Goal: Task Accomplishment & Management: Use online tool/utility

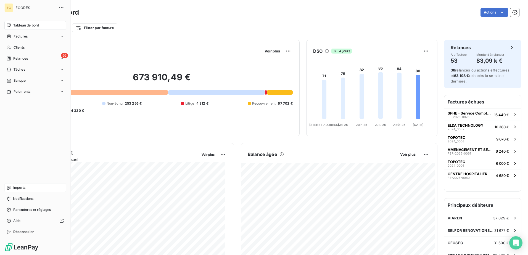
click at [14, 188] on span "Imports" at bounding box center [19, 187] width 12 height 5
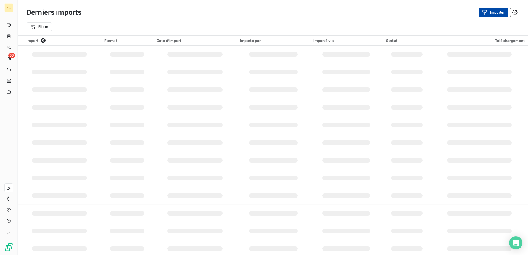
click at [492, 11] on button "Importer" at bounding box center [493, 12] width 30 height 9
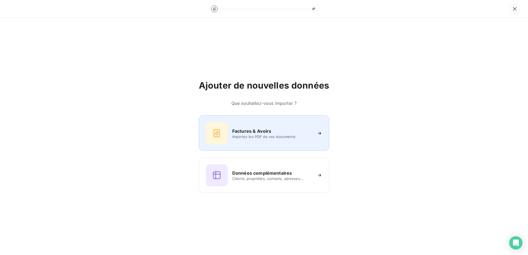
click at [219, 130] on icon at bounding box center [216, 133] width 6 height 8
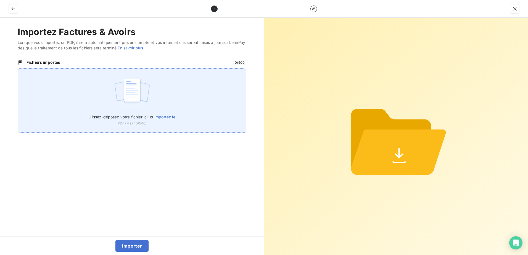
click at [180, 117] on div "Glissez-déposez votre fichier ici, ou importez le PDF (Max 100Mo)" at bounding box center [132, 100] width 229 height 64
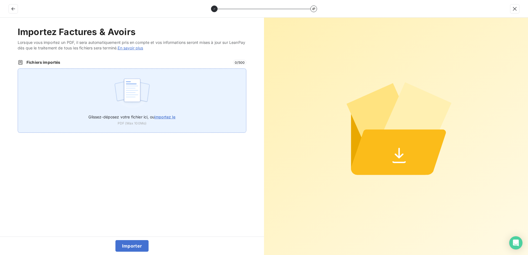
type input "C:\fakepath\FEF-2025-2665.pdf"
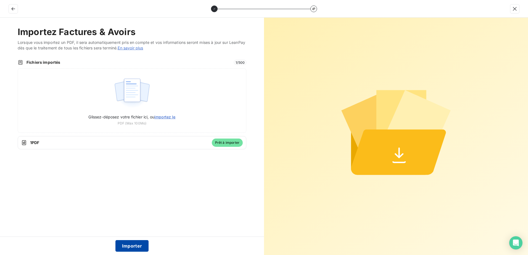
click at [140, 247] on button "Importer" at bounding box center [131, 246] width 33 height 12
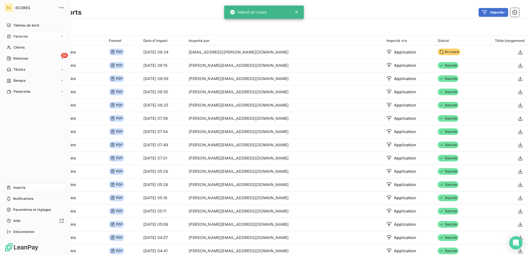
click at [22, 36] on span "Factures" at bounding box center [21, 36] width 14 height 5
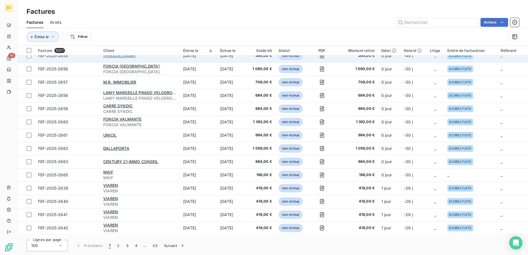
scroll to position [110, 0]
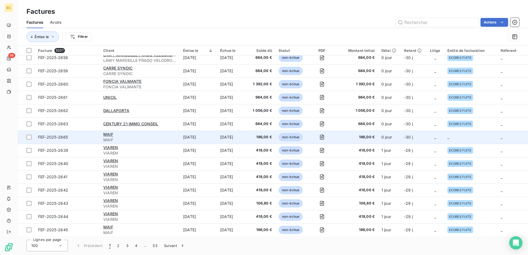
click at [207, 141] on td "[DATE]" at bounding box center [198, 137] width 37 height 13
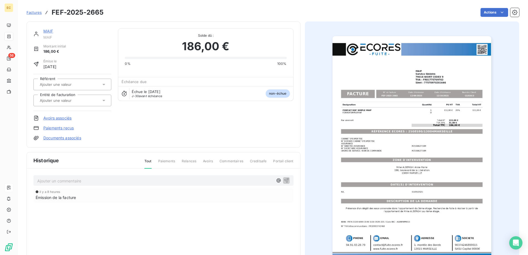
click at [57, 139] on link "Documents associés" at bounding box center [62, 138] width 38 height 6
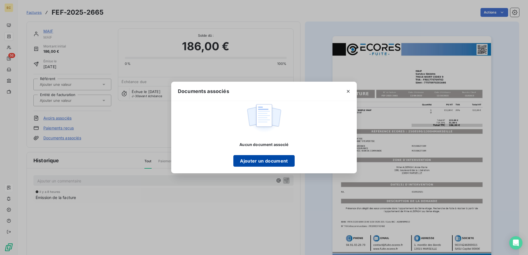
click at [277, 158] on button "Ajouter un document" at bounding box center [263, 161] width 61 height 12
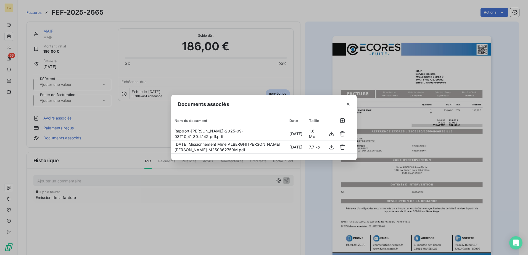
click at [49, 98] on div "Documents associés Nom du document Date Taille Rapport-Mme ALBERGHI Anne-Marie-…" at bounding box center [264, 127] width 528 height 255
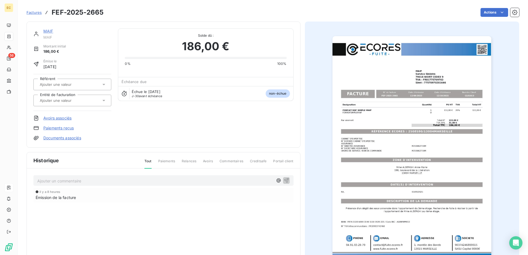
click at [52, 102] on input "text" at bounding box center [66, 100] width 55 height 5
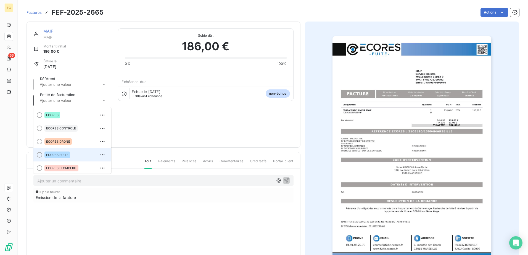
click at [58, 150] on li "ECORES FUITE" at bounding box center [72, 154] width 78 height 13
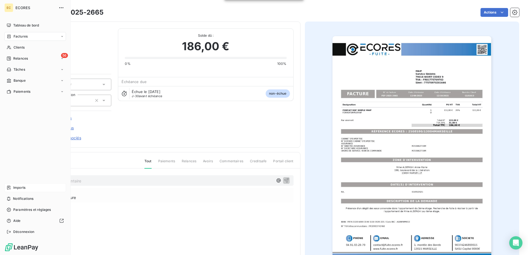
click at [22, 189] on span "Imports" at bounding box center [19, 187] width 12 height 5
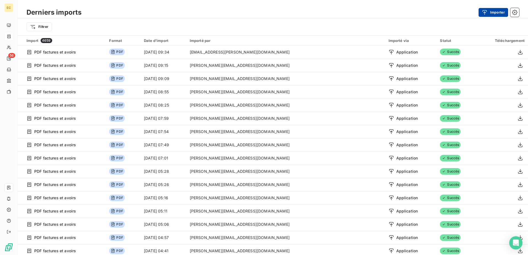
click at [485, 17] on button "Importer" at bounding box center [493, 12] width 30 height 9
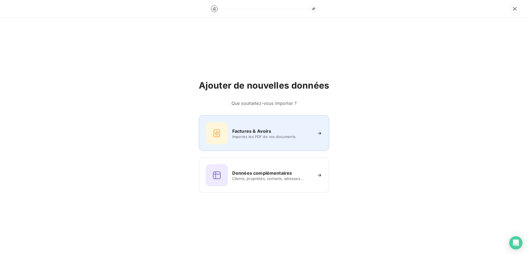
click at [262, 134] on h6 "Factures & Avoirs" at bounding box center [251, 131] width 39 height 7
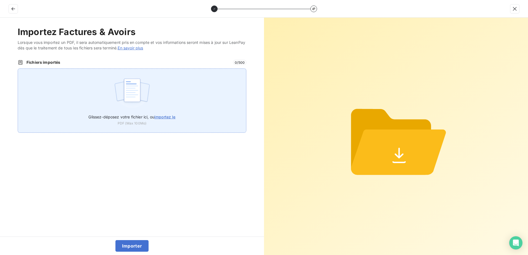
click at [169, 119] on span "importez le" at bounding box center [164, 117] width 21 height 5
click at [18, 69] on input "Glissez-déposez votre fichier ici, ou importez le" at bounding box center [18, 68] width 0 height 0
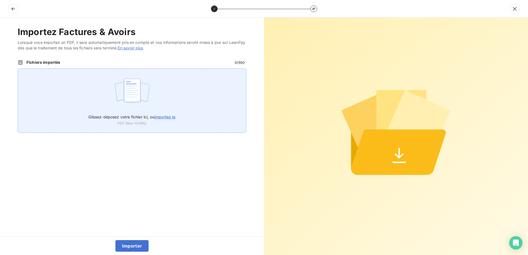
type input "C:\fakepath\FEF-2025-2666.pdf"
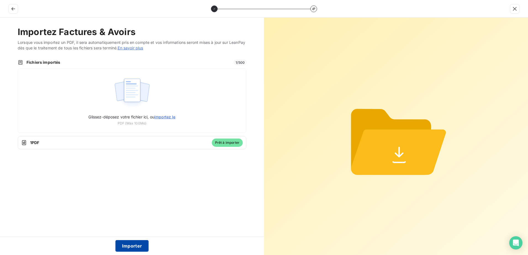
click at [124, 245] on button "Importer" at bounding box center [131, 246] width 33 height 12
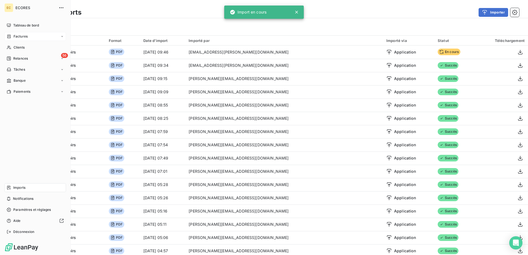
click at [18, 37] on span "Factures" at bounding box center [21, 36] width 14 height 5
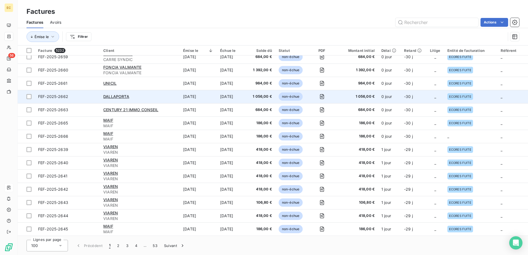
scroll to position [138, 0]
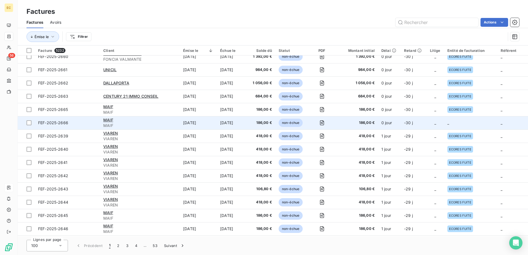
click at [153, 123] on div "MAIF" at bounding box center [139, 120] width 73 height 6
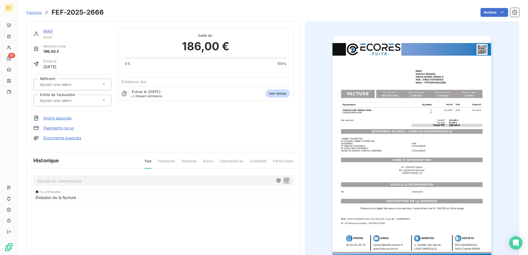
click at [71, 140] on link "Documents associés" at bounding box center [62, 138] width 38 height 6
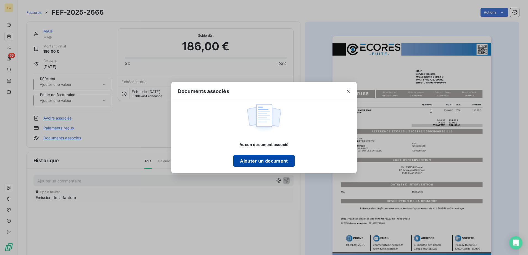
click at [271, 166] on button "Ajouter un document" at bounding box center [263, 161] width 61 height 12
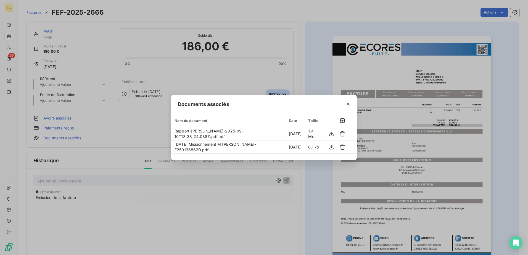
click at [73, 102] on div "Documents associés Nom du document Date Taille Rapport-Mr LEANDRI Pascal-2025-0…" at bounding box center [264, 127] width 528 height 255
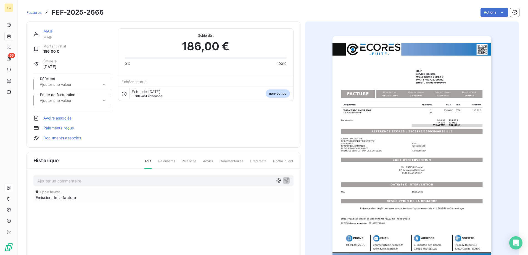
click at [73, 102] on input "text" at bounding box center [66, 100] width 55 height 5
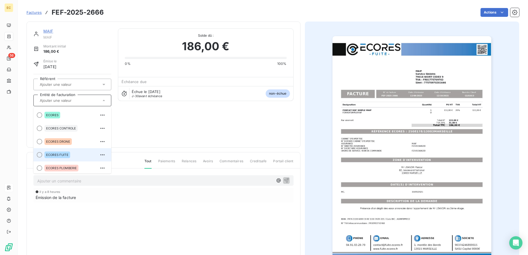
click at [70, 153] on div "ECORES FUITE" at bounding box center [75, 154] width 62 height 9
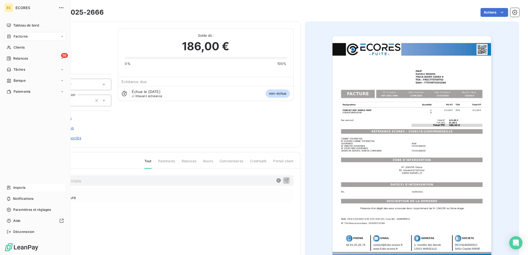
click at [24, 186] on span "Imports" at bounding box center [19, 187] width 12 height 5
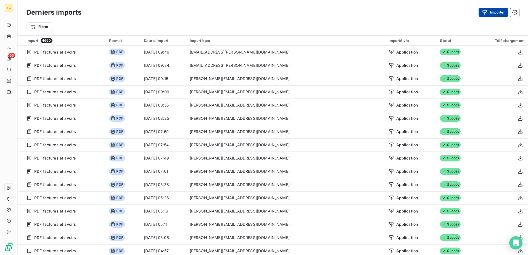
click at [490, 11] on button "Importer" at bounding box center [493, 12] width 30 height 9
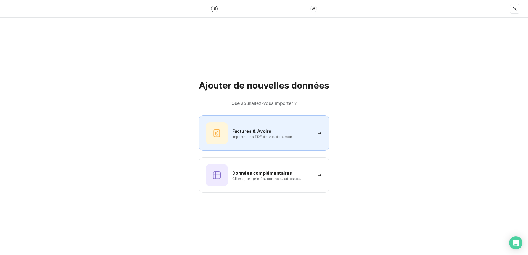
click at [292, 137] on span "Importez les PDF de vos documents" at bounding box center [272, 136] width 80 height 4
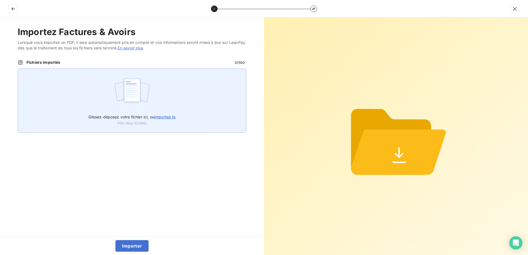
click at [160, 109] on div "Glissez-déposez votre fichier ici, ou importez le PDF (Max 100Mo)" at bounding box center [132, 100] width 229 height 64
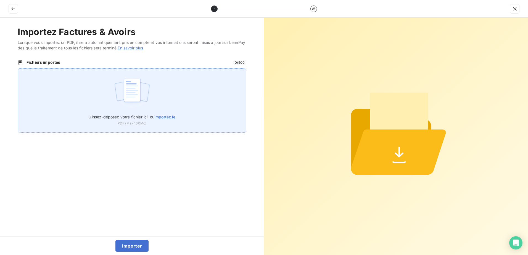
type input "C:\fakepath\FEF-2025-2667.pdf"
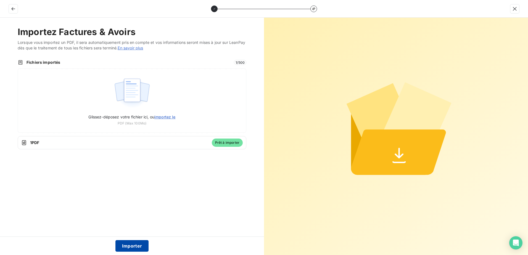
click at [126, 246] on button "Importer" at bounding box center [131, 246] width 33 height 12
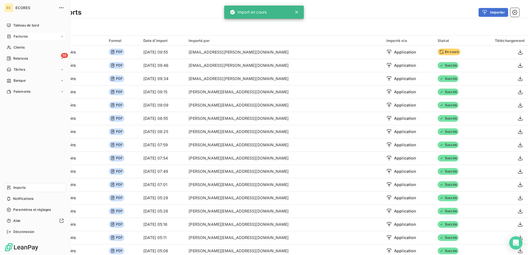
click at [25, 39] on div "Factures" at bounding box center [35, 36] width 62 height 9
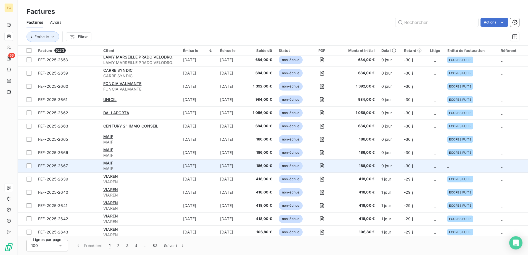
scroll to position [110, 0]
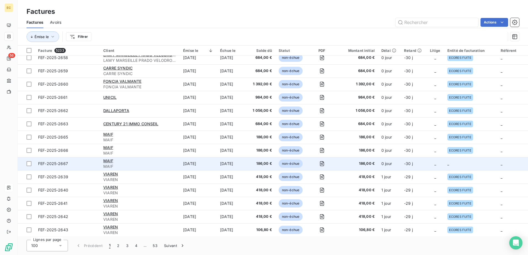
click at [454, 163] on td "_" at bounding box center [470, 163] width 53 height 13
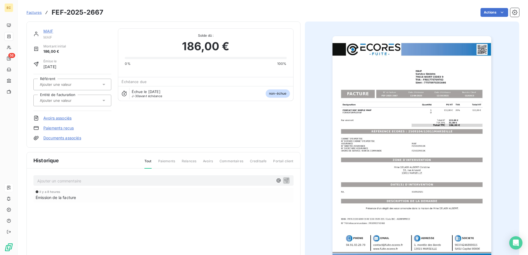
click at [71, 140] on link "Documents associés" at bounding box center [62, 138] width 38 height 6
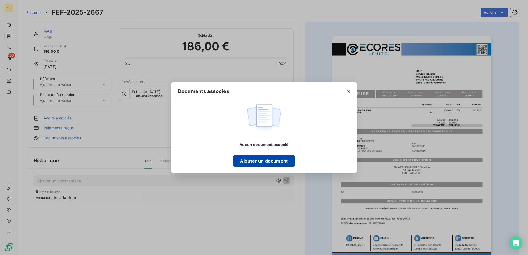
click at [278, 159] on button "Ajouter un document" at bounding box center [263, 161] width 61 height 12
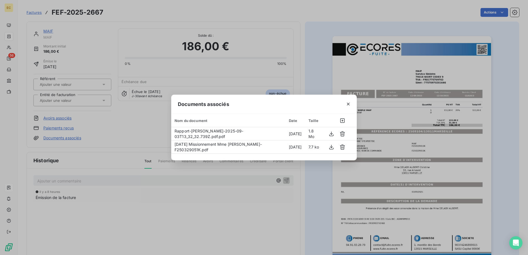
click at [73, 102] on div "Documents associés Nom du document Date Taille Rapport-Mme DELABY-AUBERT Christ…" at bounding box center [264, 127] width 528 height 255
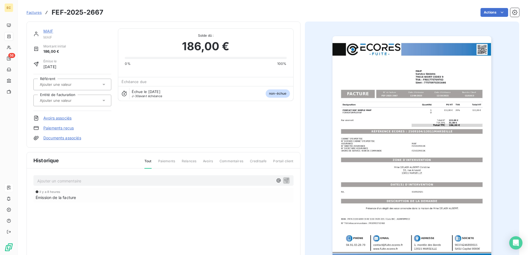
click at [73, 102] on input "text" at bounding box center [66, 100] width 55 height 5
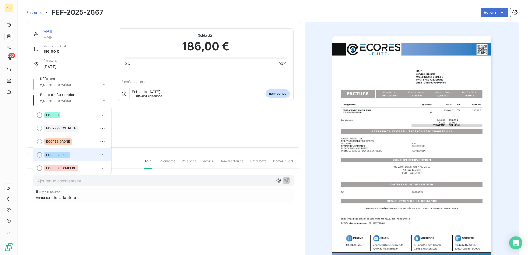
click at [58, 151] on div "ECORES FUITE" at bounding box center [75, 154] width 62 height 9
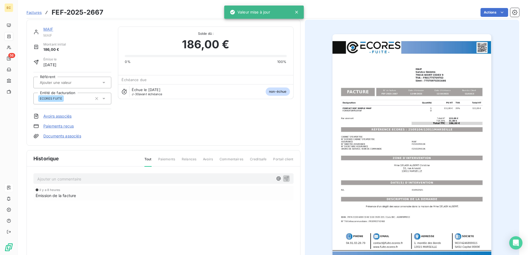
scroll to position [28, 0]
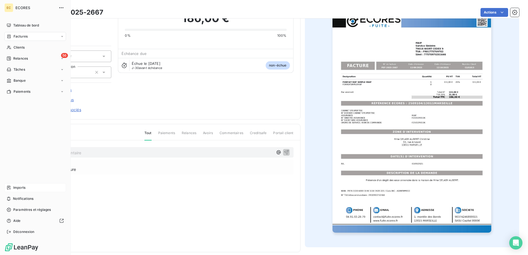
click at [20, 186] on span "Imports" at bounding box center [19, 187] width 12 height 5
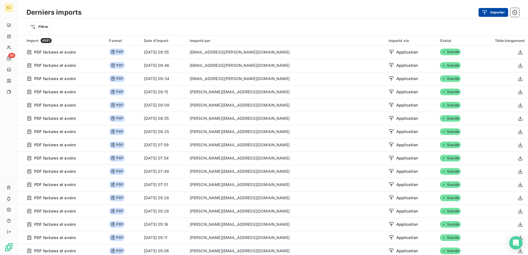
click at [489, 9] on button "Importer" at bounding box center [493, 12] width 30 height 9
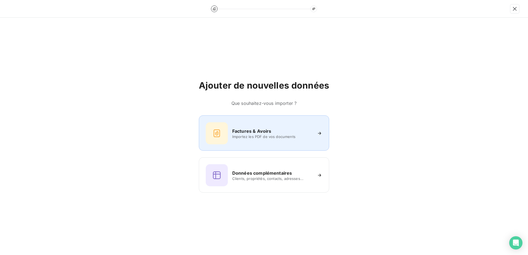
click at [269, 127] on div "Factures & Avoirs Importez les PDF de vos documents" at bounding box center [264, 133] width 116 height 22
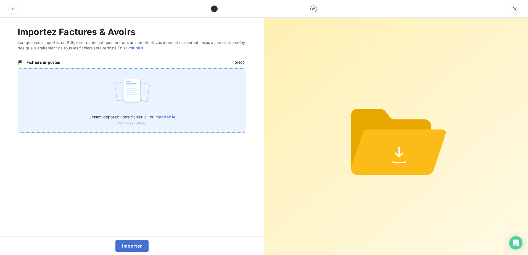
click at [145, 109] on img at bounding box center [132, 92] width 37 height 35
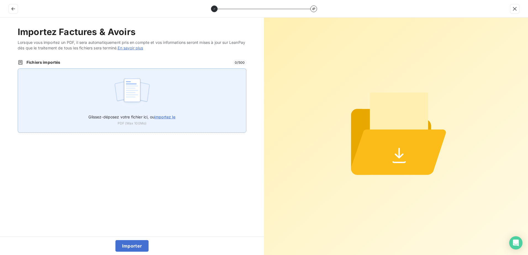
type input "C:\fakepath\FEF-2025-2668.pdf"
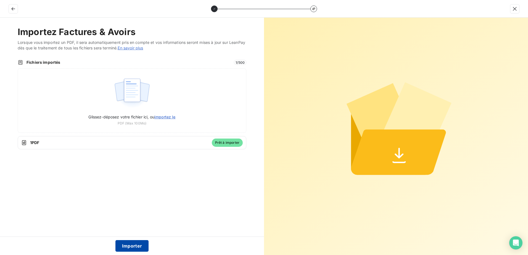
click at [131, 243] on button "Importer" at bounding box center [131, 246] width 33 height 12
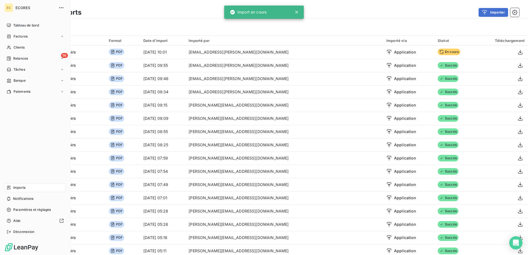
click at [15, 35] on span "Factures" at bounding box center [21, 36] width 14 height 5
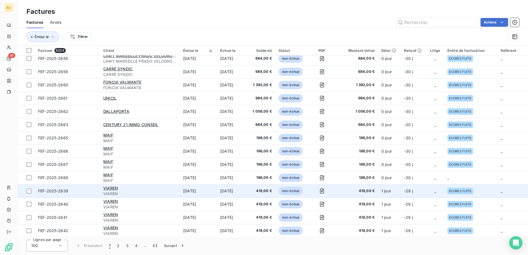
scroll to position [110, 0]
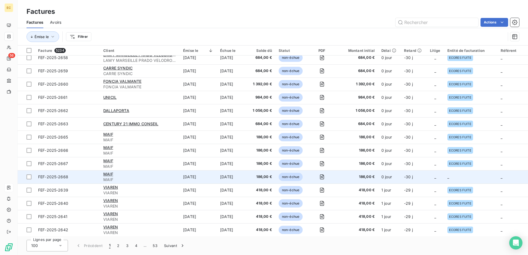
click at [452, 179] on td "_" at bounding box center [470, 176] width 53 height 13
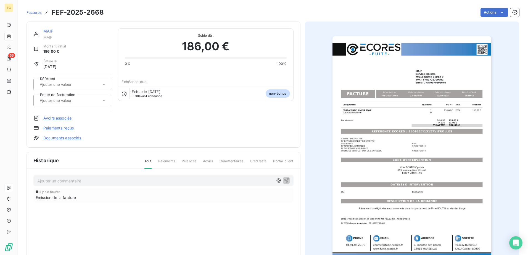
click at [76, 137] on link "Documents associés" at bounding box center [62, 138] width 38 height 6
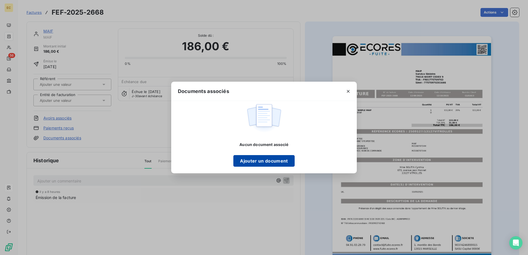
click at [277, 163] on button "Ajouter un document" at bounding box center [263, 161] width 61 height 12
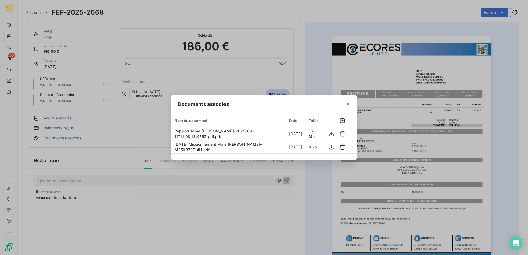
click at [93, 100] on div "Documents associés Nom du document Date Taille Rapport-Mme BOUTIN Cynthia-2025-…" at bounding box center [264, 127] width 528 height 255
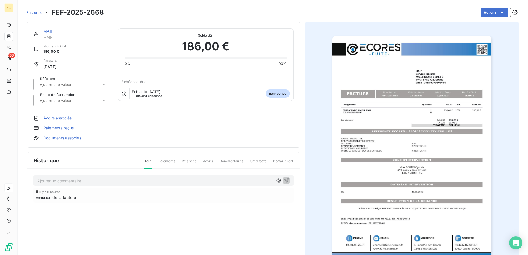
click at [93, 100] on div at bounding box center [69, 100] width 63 height 7
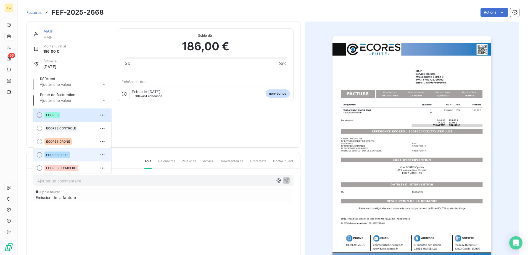
click at [55, 157] on div "ECORES FUITE" at bounding box center [57, 155] width 26 height 7
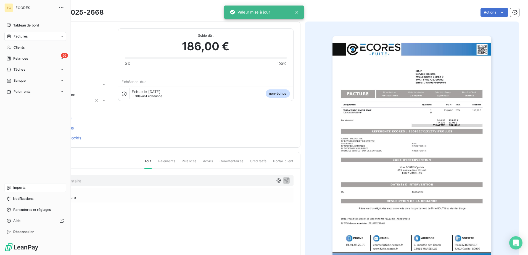
click at [21, 187] on span "Imports" at bounding box center [19, 187] width 12 height 5
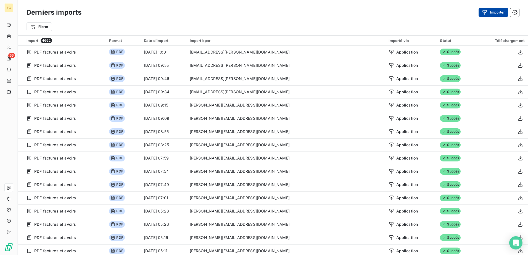
click at [486, 10] on icon "button" at bounding box center [485, 13] width 6 height 6
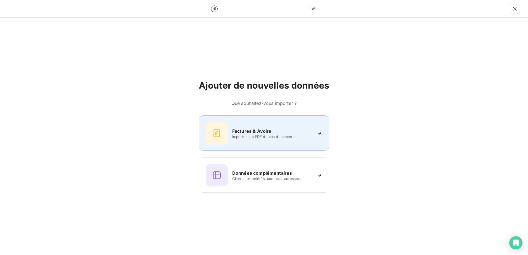
click at [271, 128] on div "Factures & Avoirs" at bounding box center [272, 131] width 80 height 7
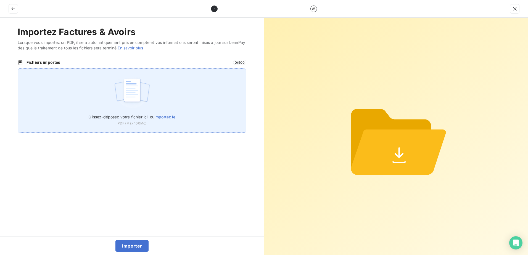
click at [143, 102] on img at bounding box center [132, 92] width 37 height 35
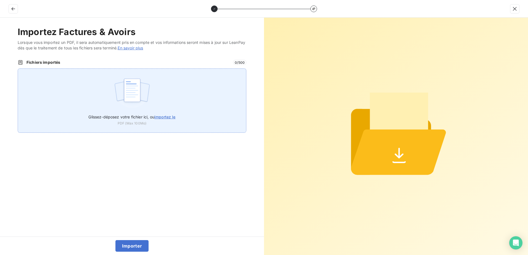
type input "C:\fakepath\FEF-2025-2669.pdf"
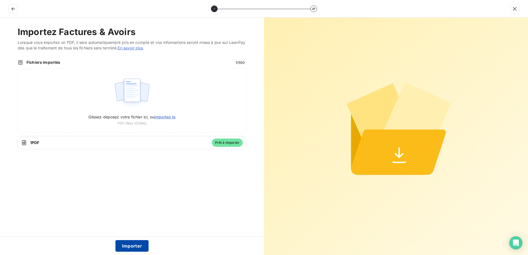
click at [138, 248] on button "Importer" at bounding box center [131, 246] width 33 height 12
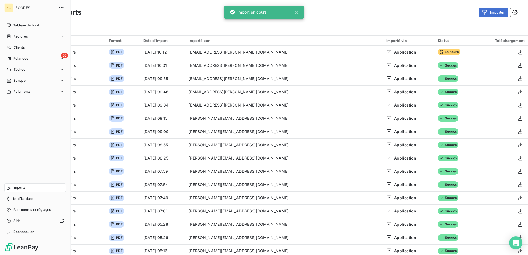
click at [19, 36] on span "Factures" at bounding box center [21, 36] width 14 height 5
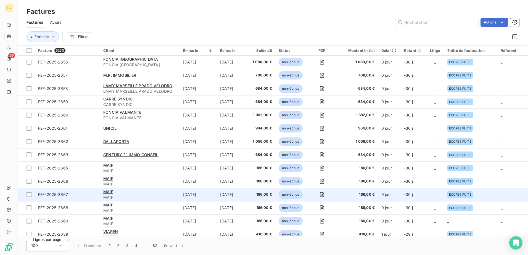
scroll to position [83, 0]
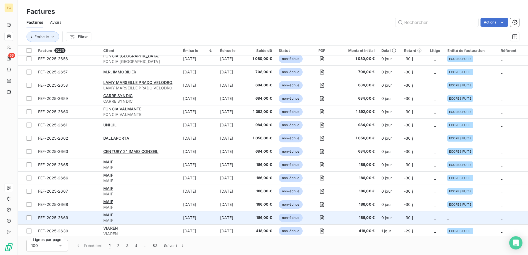
click at [440, 218] on td "_" at bounding box center [435, 217] width 18 height 13
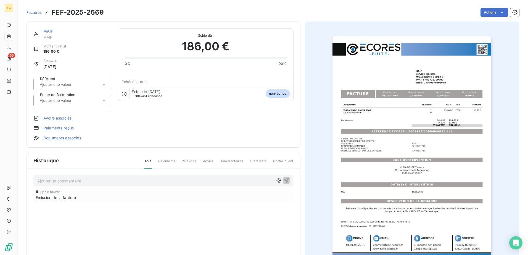
click at [65, 138] on link "Documents associés" at bounding box center [62, 138] width 38 height 6
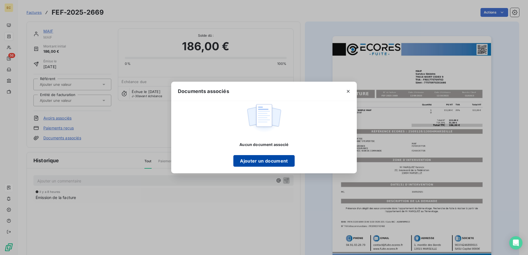
click at [250, 158] on button "Ajouter un document" at bounding box center [263, 161] width 61 height 12
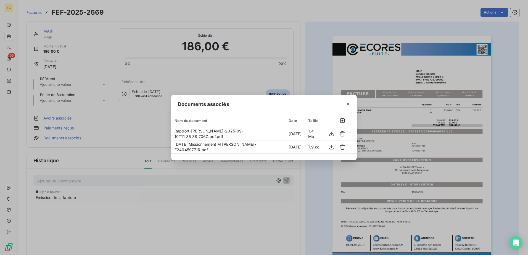
click at [47, 102] on div "Documents associés Nom du document Date Taille Rapport-Mr MARQUEZ Yannick-2025-…" at bounding box center [264, 127] width 528 height 255
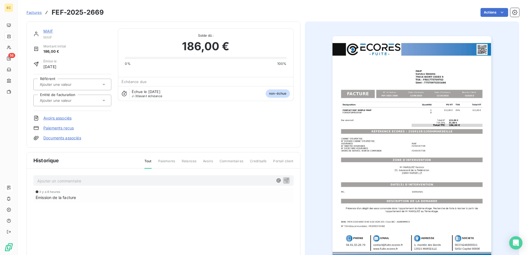
click at [47, 102] on input "text" at bounding box center [66, 100] width 55 height 5
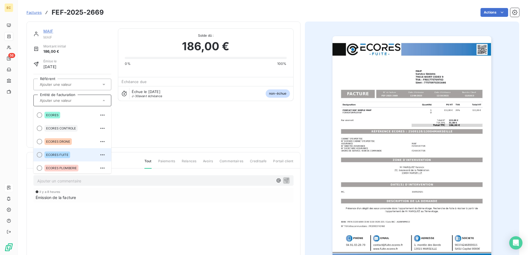
click at [61, 153] on span "ECORES FUITE" at bounding box center [57, 154] width 22 height 3
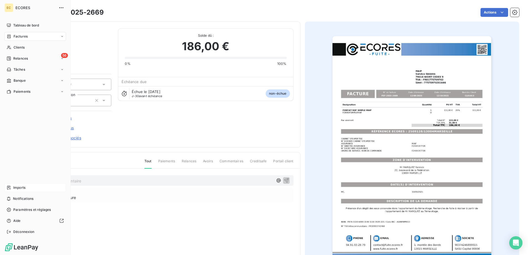
click at [20, 186] on span "Imports" at bounding box center [19, 187] width 12 height 5
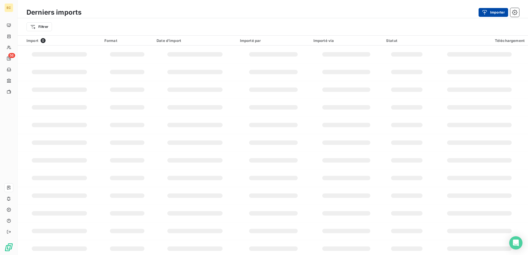
click at [489, 15] on button "Importer" at bounding box center [493, 12] width 30 height 9
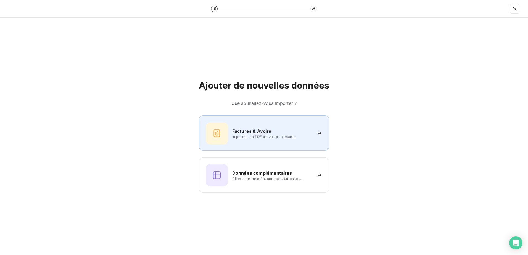
click at [244, 128] on h6 "Factures & Avoirs" at bounding box center [251, 131] width 39 height 7
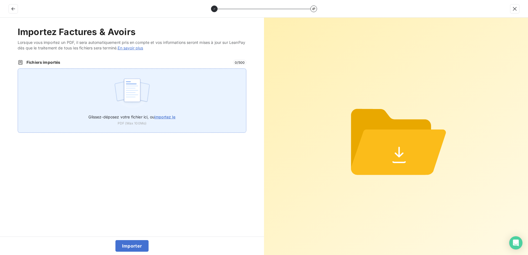
click at [160, 119] on span "importez le" at bounding box center [164, 117] width 21 height 5
click at [18, 69] on input "Glissez-déposez votre fichier ici, ou importez le" at bounding box center [18, 68] width 0 height 0
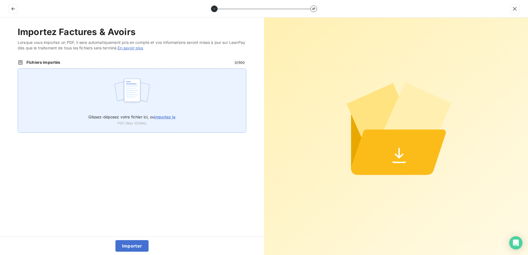
type input "C:\fakepath\FEF-2025-2670.pdf"
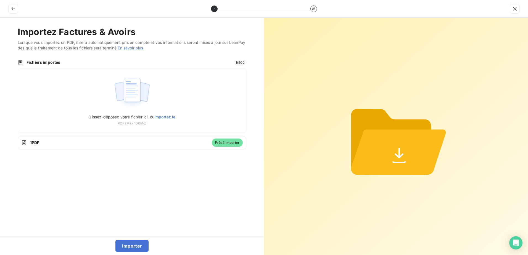
click at [137, 240] on div "Importer" at bounding box center [132, 246] width 264 height 18
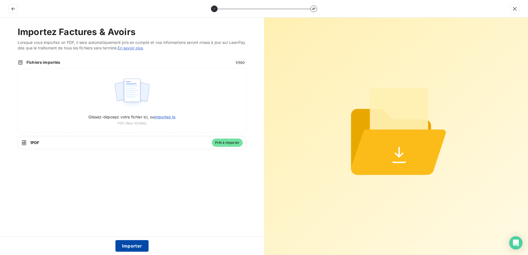
click at [138, 243] on button "Importer" at bounding box center [131, 246] width 33 height 12
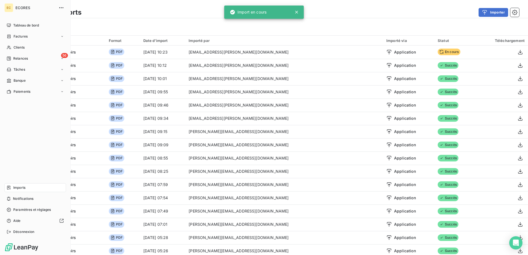
click at [25, 34] on span "Factures" at bounding box center [21, 36] width 14 height 5
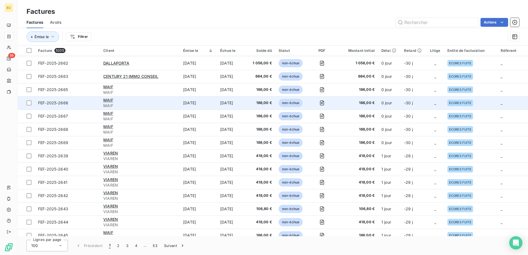
scroll to position [138, 0]
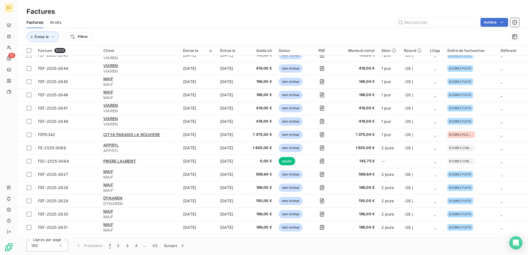
scroll to position [331, 0]
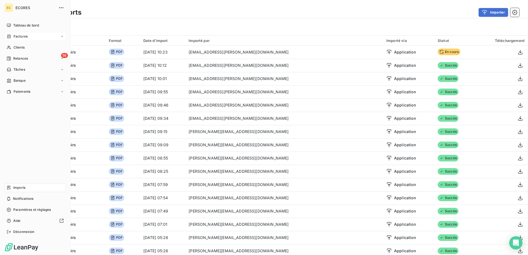
click at [18, 36] on span "Factures" at bounding box center [21, 36] width 14 height 5
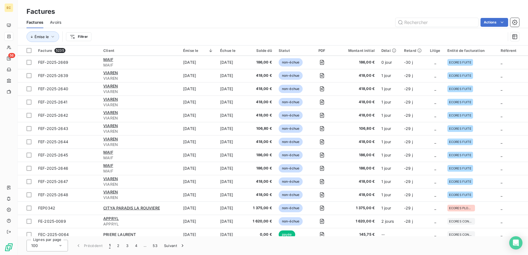
scroll to position [248, 0]
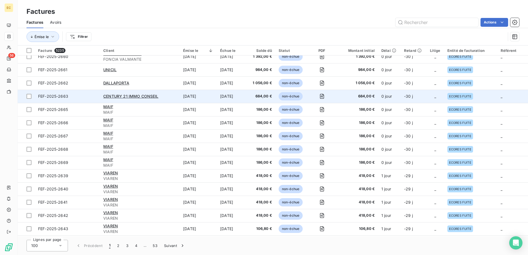
scroll to position [276, 0]
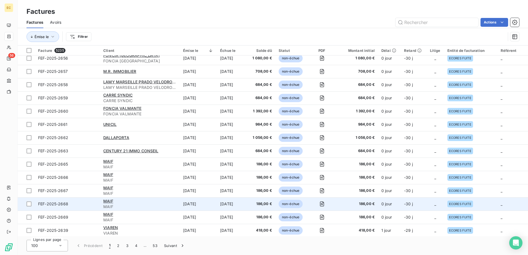
scroll to position [83, 0]
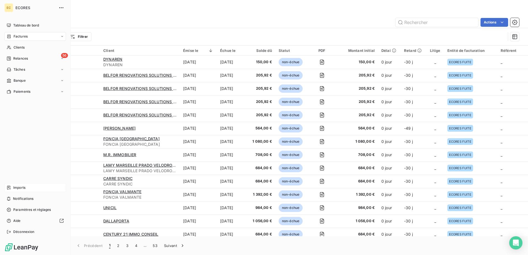
click at [22, 188] on span "Imports" at bounding box center [19, 187] width 12 height 5
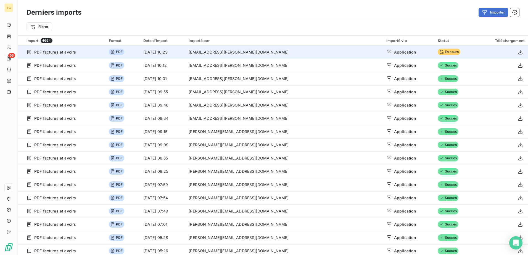
click at [437, 51] on span "En cours" at bounding box center [448, 52] width 23 height 7
click at [518, 52] on icon "button" at bounding box center [520, 52] width 4 height 5
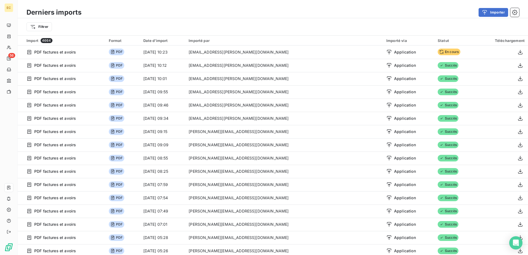
click at [174, 17] on div "Derniers imports Importer" at bounding box center [273, 13] width 510 height 12
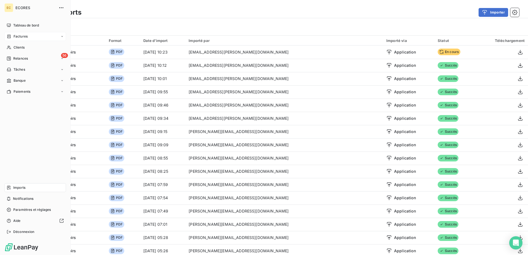
click at [19, 38] on span "Factures" at bounding box center [21, 36] width 14 height 5
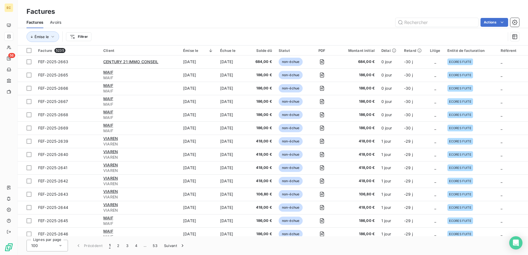
scroll to position [221, 0]
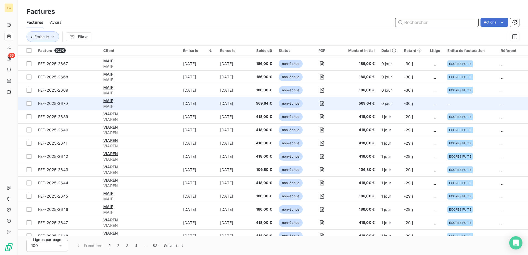
scroll to position [221, 0]
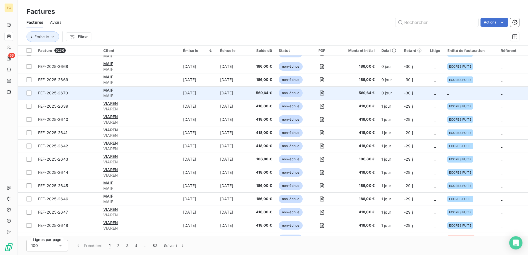
click at [428, 91] on td "_" at bounding box center [435, 92] width 18 height 13
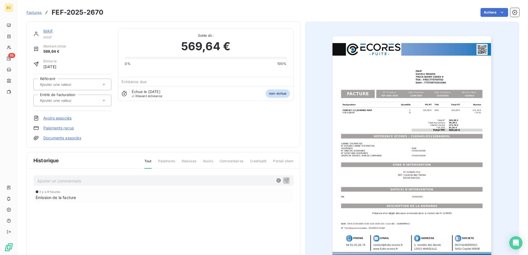
click at [65, 136] on link "Documents associés" at bounding box center [62, 138] width 38 height 6
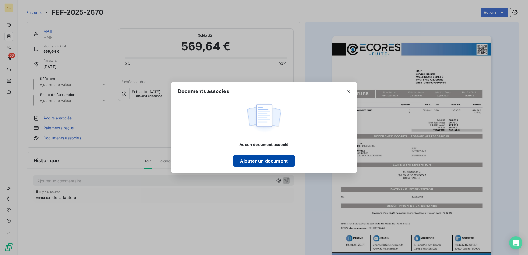
click at [261, 162] on button "Ajouter un document" at bounding box center [263, 161] width 61 height 12
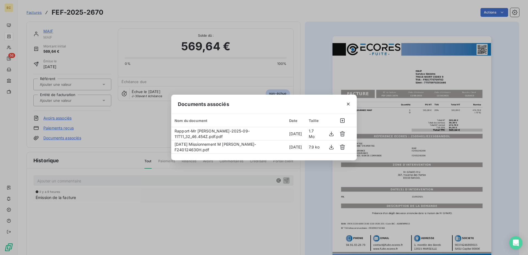
click at [67, 100] on div "Documents associés Nom du document Date Taille Rapport-Mr [PERSON_NAME]-2025-09…" at bounding box center [264, 127] width 528 height 255
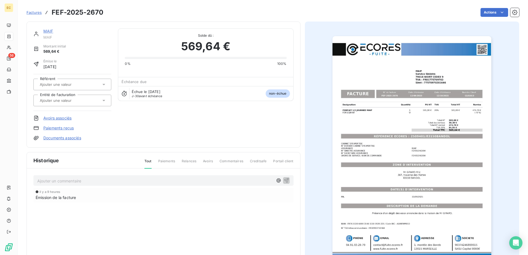
click at [67, 100] on input "text" at bounding box center [66, 100] width 55 height 5
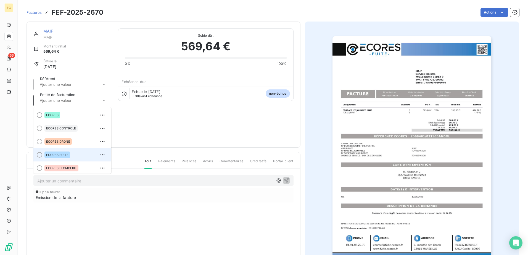
click at [61, 155] on span "ECORES FUITE" at bounding box center [57, 154] width 22 height 3
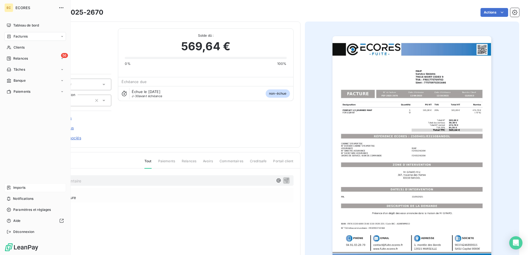
click at [16, 187] on span "Imports" at bounding box center [19, 187] width 12 height 5
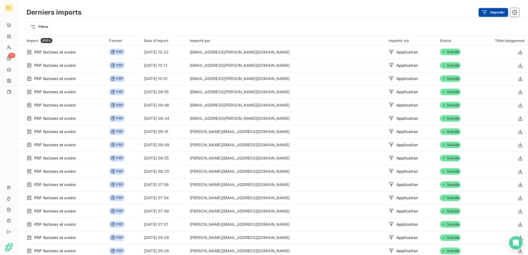
click at [482, 12] on icon "button" at bounding box center [485, 13] width 6 height 6
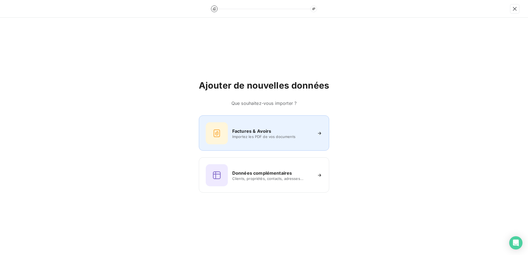
click at [262, 135] on span "Importez les PDF de vos documents" at bounding box center [272, 136] width 80 height 4
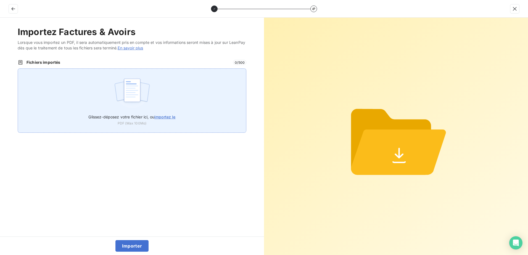
click at [190, 107] on div "Glissez-déposez votre fichier ici, ou importez le PDF (Max 100Mo)" at bounding box center [132, 100] width 229 height 64
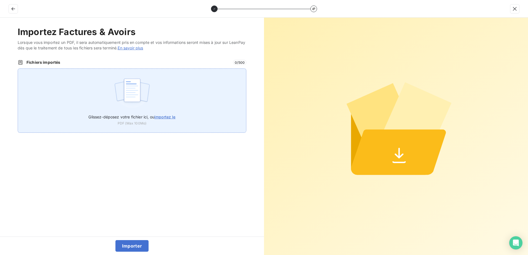
type input "C:\fakepath\FEF-2025-2671.pdf"
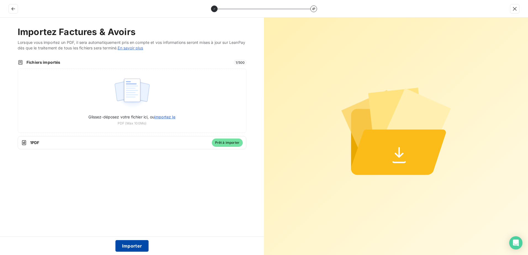
click at [137, 246] on button "Importer" at bounding box center [131, 246] width 33 height 12
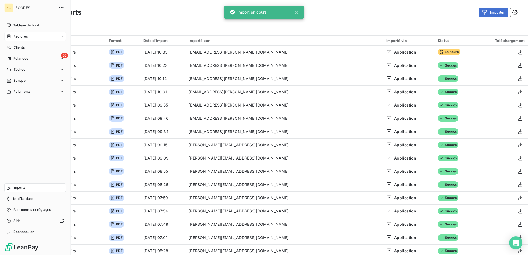
click at [15, 36] on span "Factures" at bounding box center [21, 36] width 14 height 5
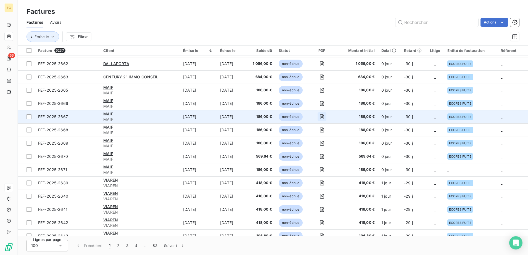
scroll to position [166, 0]
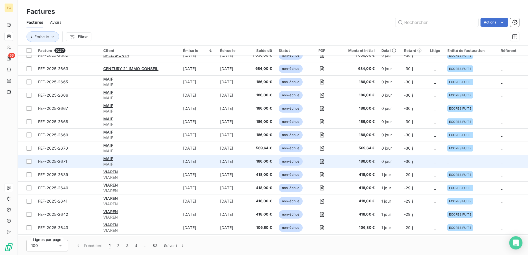
click at [362, 161] on span "186,00 €" at bounding box center [356, 162] width 35 height 6
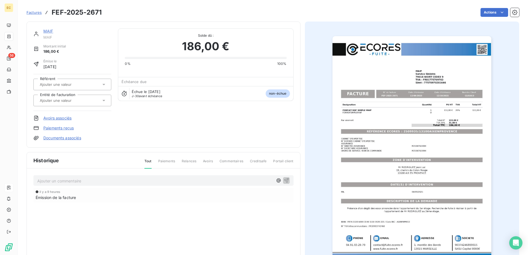
click at [55, 137] on link "Documents associés" at bounding box center [62, 138] width 38 height 6
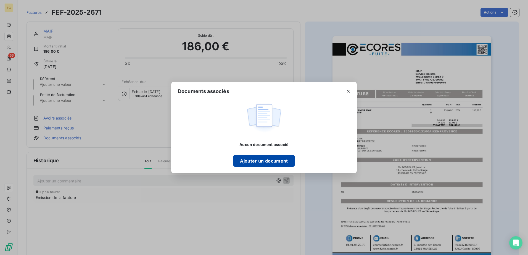
click at [263, 160] on button "Ajouter un document" at bounding box center [263, 161] width 61 height 12
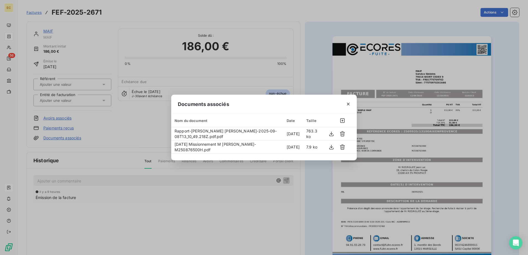
click at [87, 106] on div "Documents associés Nom du document Date Taille Rapport-[PERSON_NAME] [PERSON_NA…" at bounding box center [264, 127] width 528 height 255
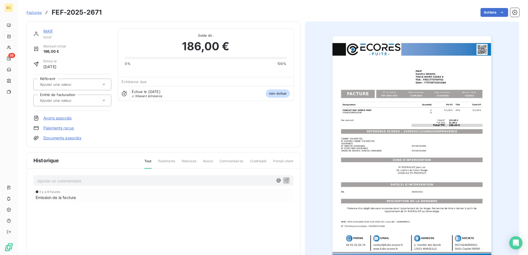
click at [84, 102] on input "text" at bounding box center [66, 100] width 55 height 5
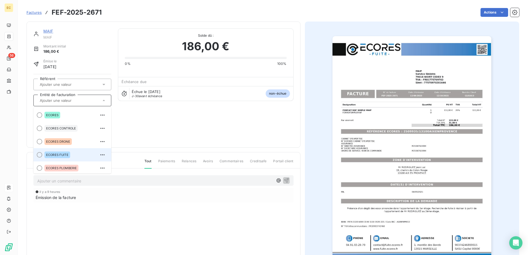
click at [66, 154] on span "ECORES FUITE" at bounding box center [57, 154] width 22 height 3
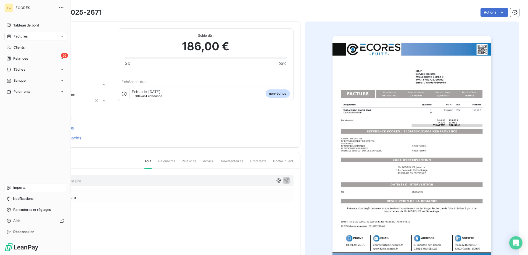
click at [22, 185] on div "Imports" at bounding box center [35, 187] width 62 height 9
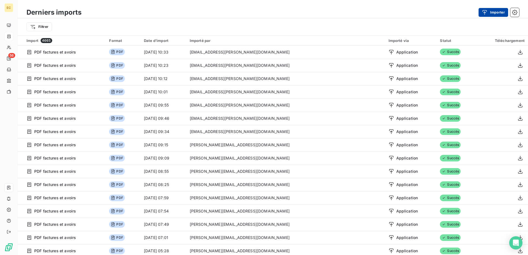
click at [503, 11] on button "Importer" at bounding box center [493, 12] width 30 height 9
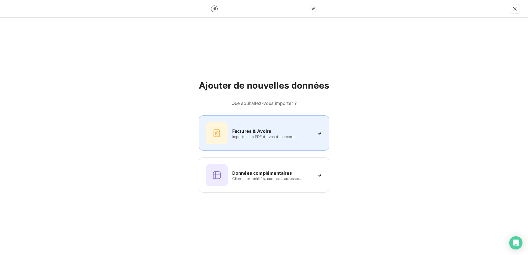
click at [255, 137] on span "Importez les PDF de vos documents" at bounding box center [272, 136] width 80 height 4
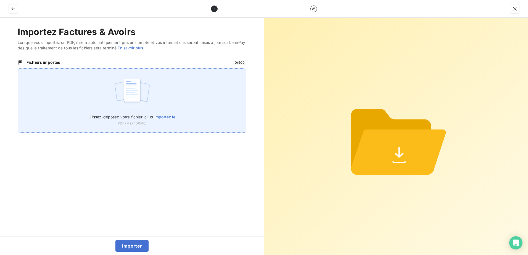
click at [142, 106] on img at bounding box center [132, 92] width 37 height 35
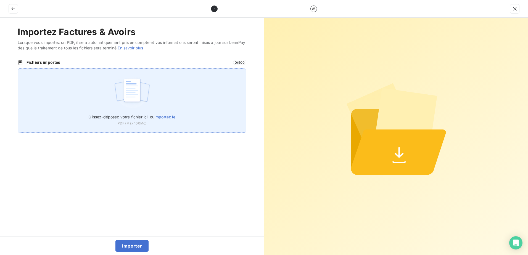
type input "C:\fakepath\FEF-2025-2672.pdf"
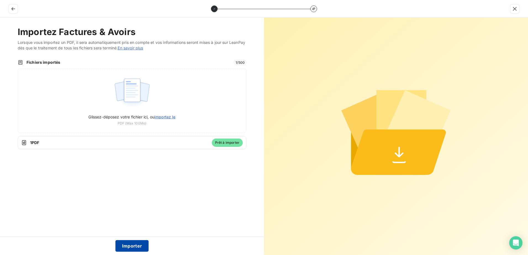
click at [134, 247] on button "Importer" at bounding box center [131, 246] width 33 height 12
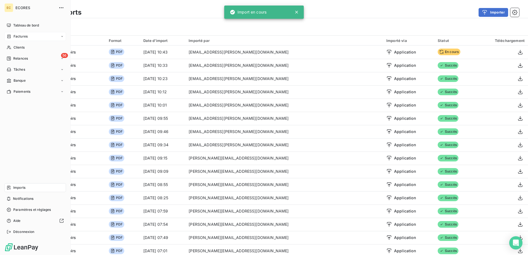
click at [19, 39] on div "Factures" at bounding box center [35, 36] width 62 height 9
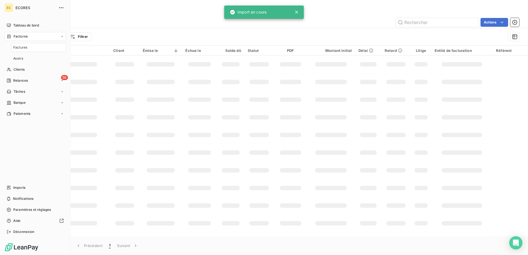
click at [18, 39] on div "Factures" at bounding box center [35, 36] width 62 height 9
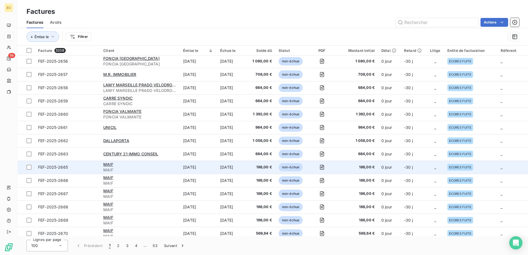
scroll to position [138, 0]
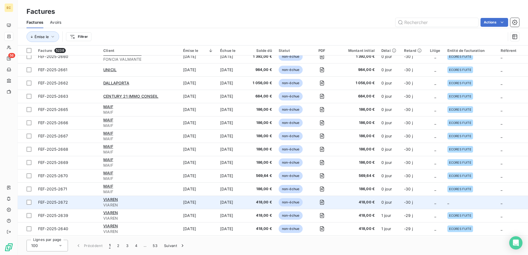
click at [387, 201] on td "0 jour" at bounding box center [389, 202] width 23 height 13
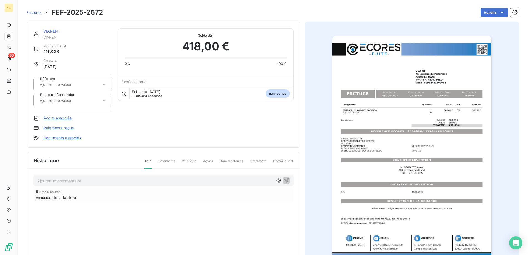
click at [64, 137] on link "Documents associés" at bounding box center [62, 138] width 38 height 6
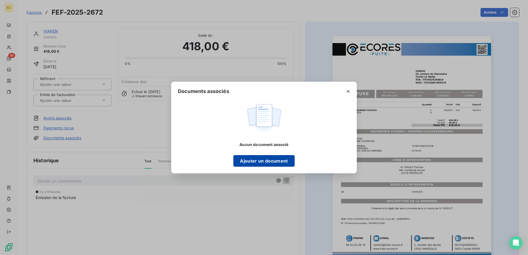
click at [261, 165] on button "Ajouter un document" at bounding box center [263, 161] width 61 height 12
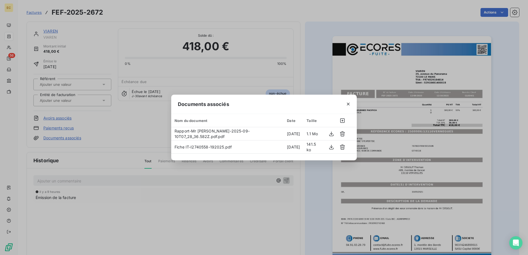
click at [74, 99] on div "Documents associés Nom du document Date Taille Rapport-Mr [PERSON_NAME]-2025-09…" at bounding box center [264, 127] width 528 height 255
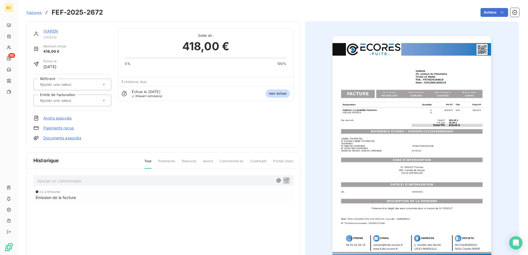
click at [74, 99] on input "text" at bounding box center [66, 100] width 55 height 5
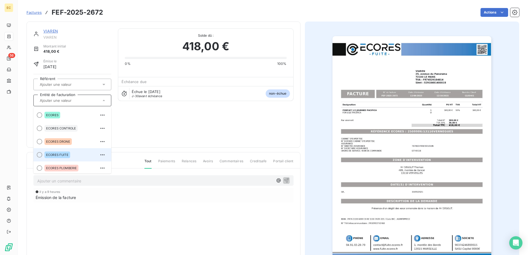
click at [62, 152] on div "ECORES FUITE" at bounding box center [57, 155] width 26 height 7
